Goal: Navigation & Orientation: Find specific page/section

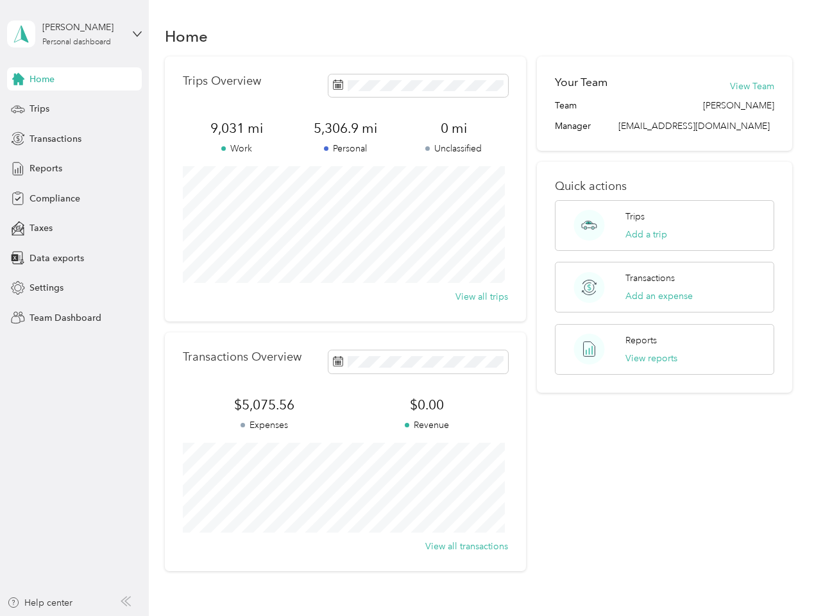
click at [407, 308] on div "Trips Overview 9,031 mi Work 5,306.9 mi Personal 0 mi Unclassified View all tri…" at bounding box center [345, 188] width 361 height 265
click at [74, 34] on div "[PERSON_NAME]" at bounding box center [82, 27] width 80 height 13
click at [74, 79] on div "You’re signed in as [EMAIL_ADDRESS][DOMAIN_NAME] Team dashboard Personal dashbo…" at bounding box center [142, 112] width 270 height 131
click at [18, 79] on div "You’re signed in as [EMAIL_ADDRESS][DOMAIN_NAME] Team dashboard Personal dashbo…" at bounding box center [142, 112] width 270 height 131
click at [74, 109] on div "Trips" at bounding box center [74, 109] width 135 height 23
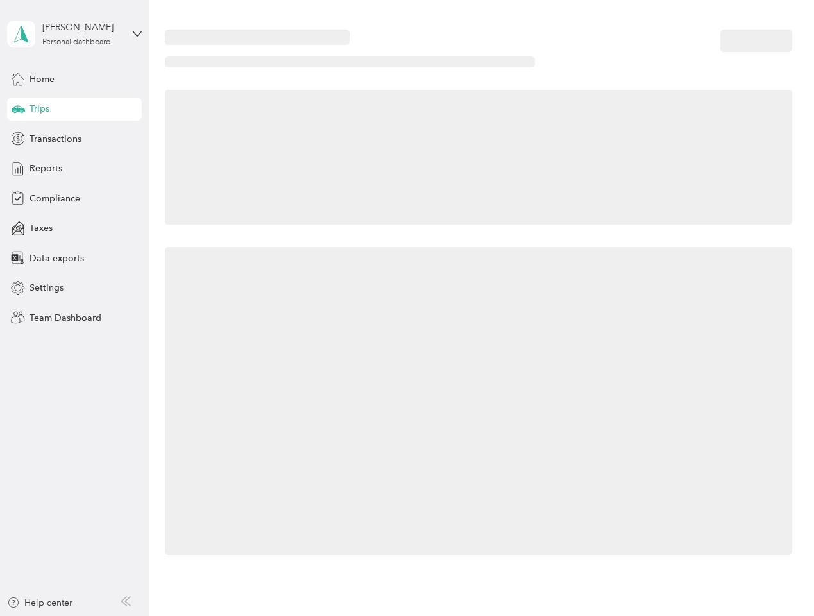
click at [18, 109] on icon at bounding box center [18, 108] width 13 height 6
click at [74, 139] on span "Transactions" at bounding box center [56, 138] width 52 height 13
click at [18, 139] on icon at bounding box center [18, 139] width 14 height 14
click at [74, 169] on div "Reports" at bounding box center [74, 168] width 135 height 23
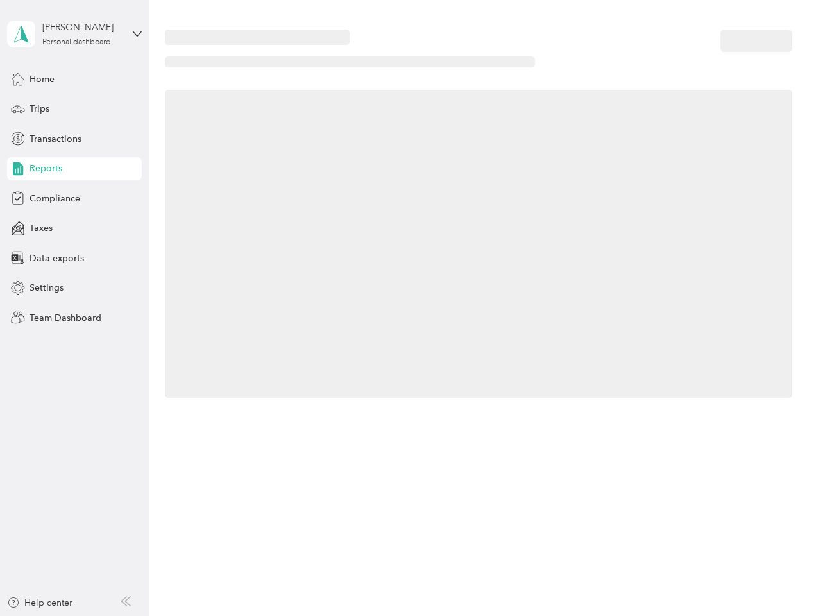
click at [18, 169] on icon at bounding box center [18, 169] width 14 height 14
